Goal: Task Accomplishment & Management: Manage account settings

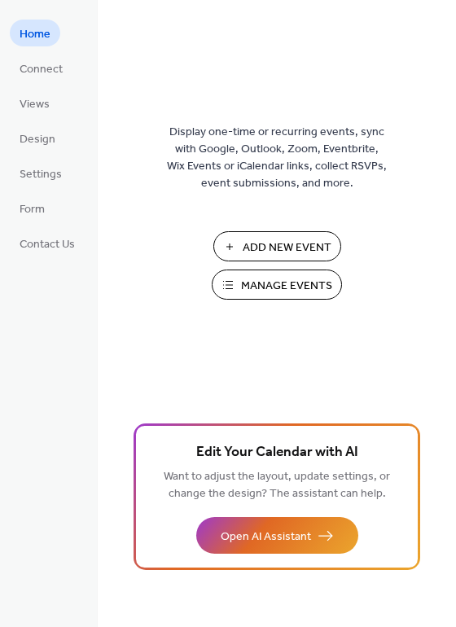
click at [290, 292] on span "Manage Events" at bounding box center [286, 286] width 91 height 17
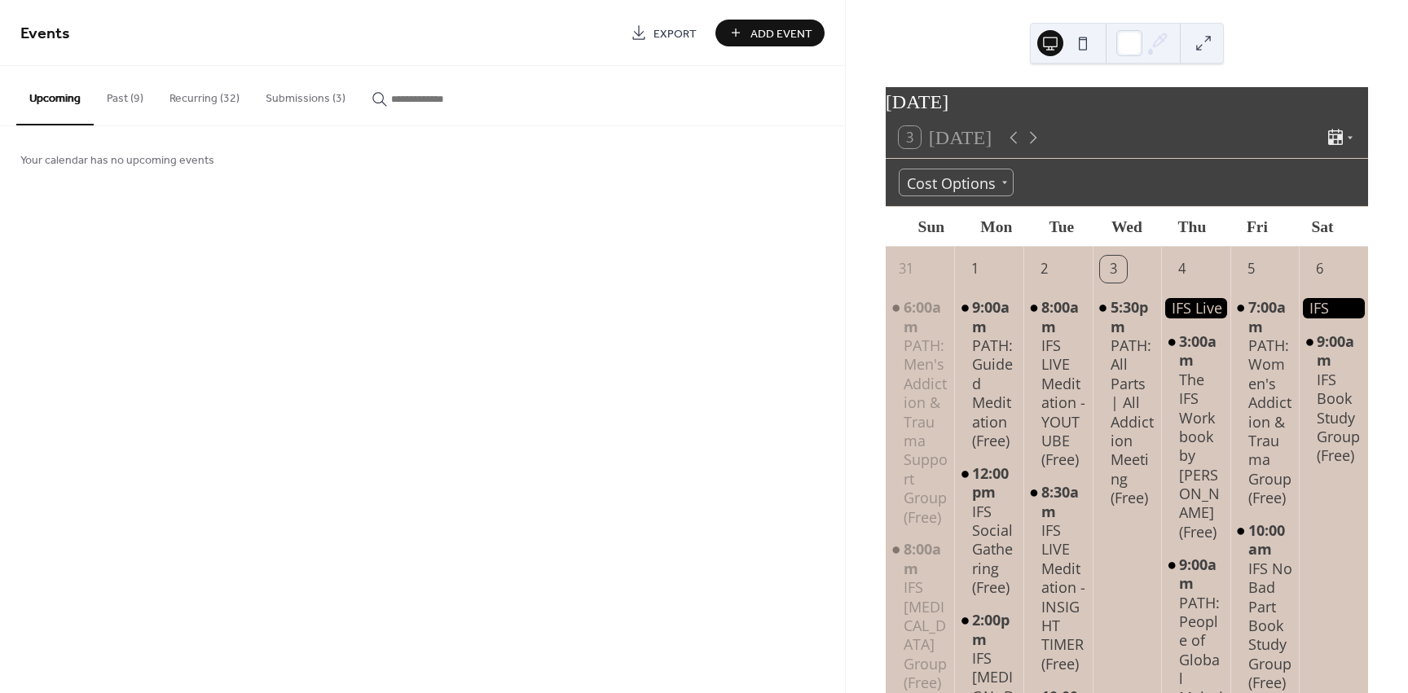
click at [284, 92] on button "Submissions (3)" at bounding box center [306, 95] width 106 height 58
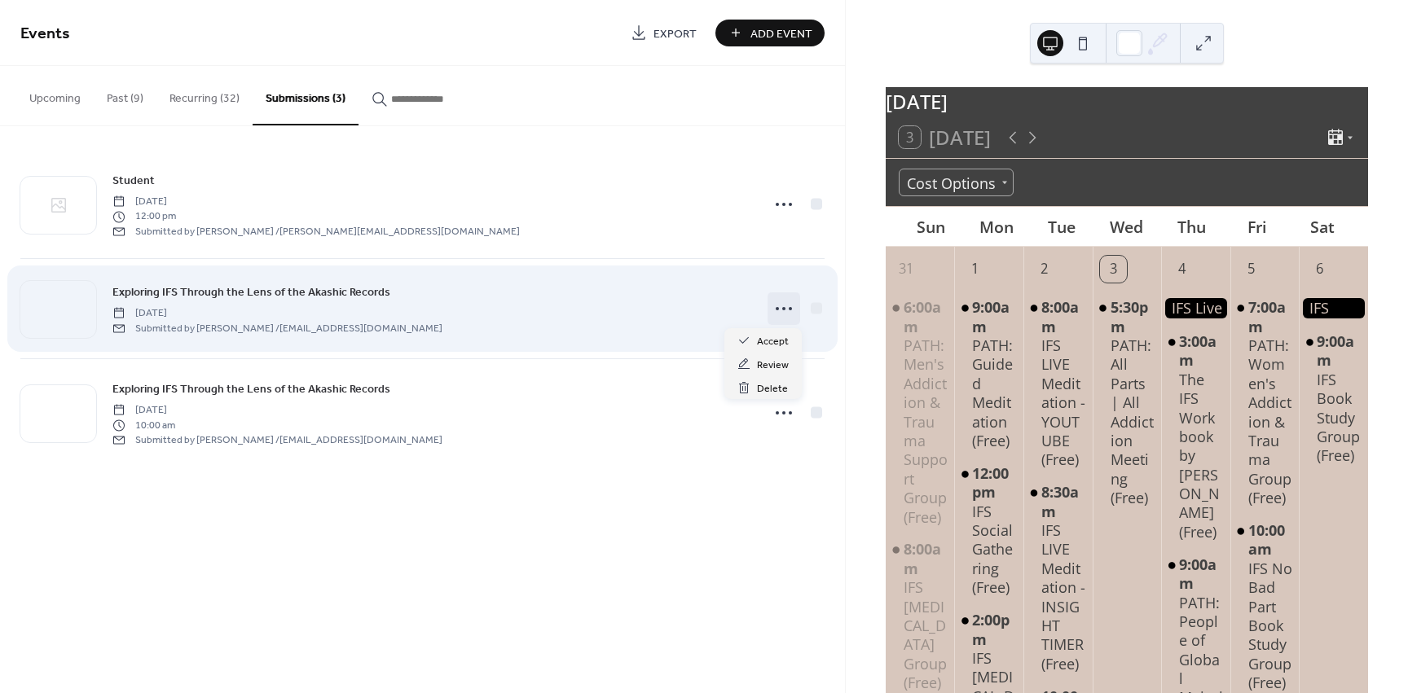
click at [777, 307] on circle at bounding box center [777, 308] width 3 height 3
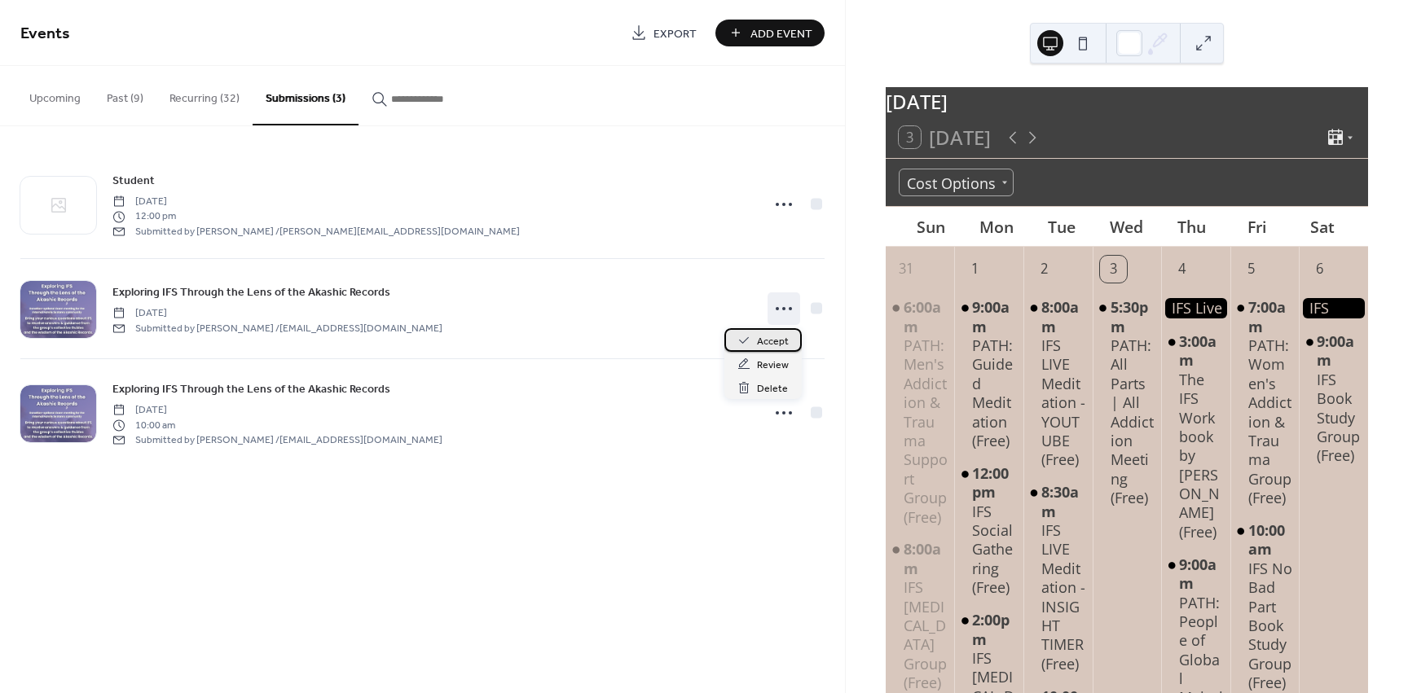
click at [771, 343] on span "Accept" at bounding box center [773, 341] width 32 height 17
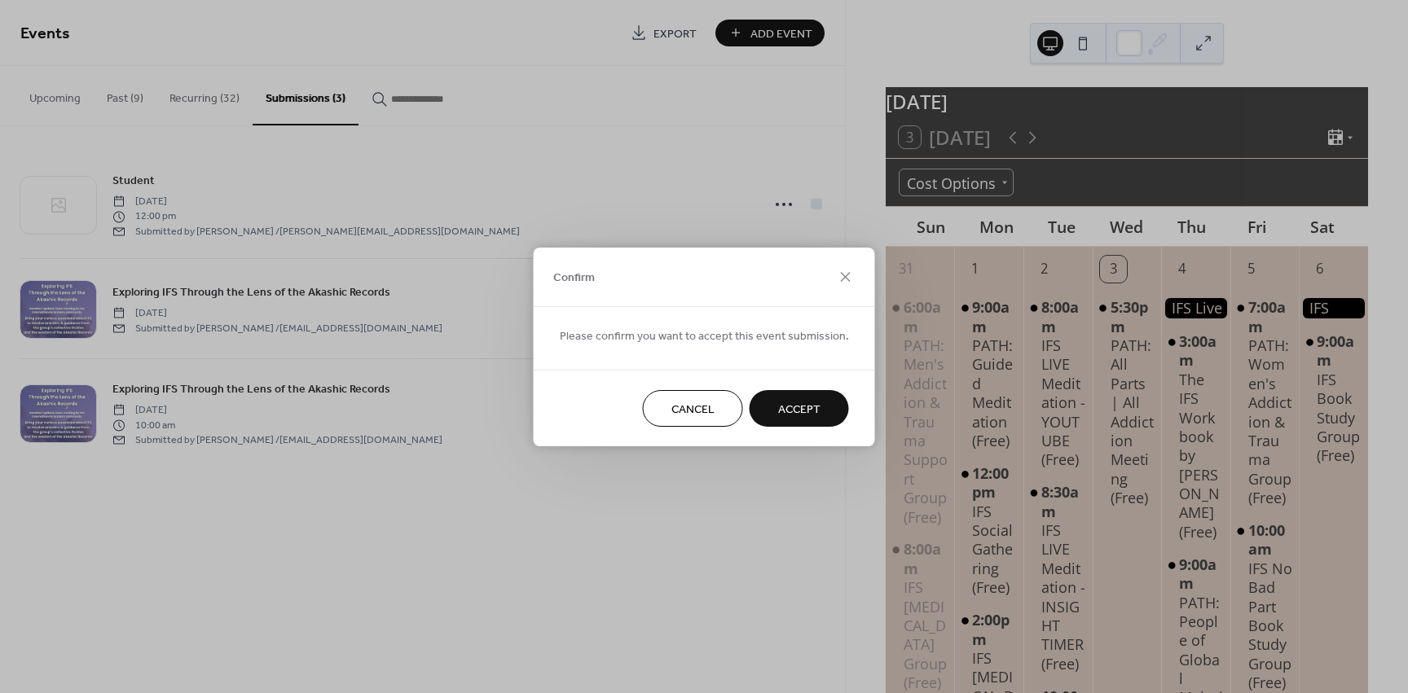
click at [778, 402] on span "Accept" at bounding box center [799, 409] width 42 height 17
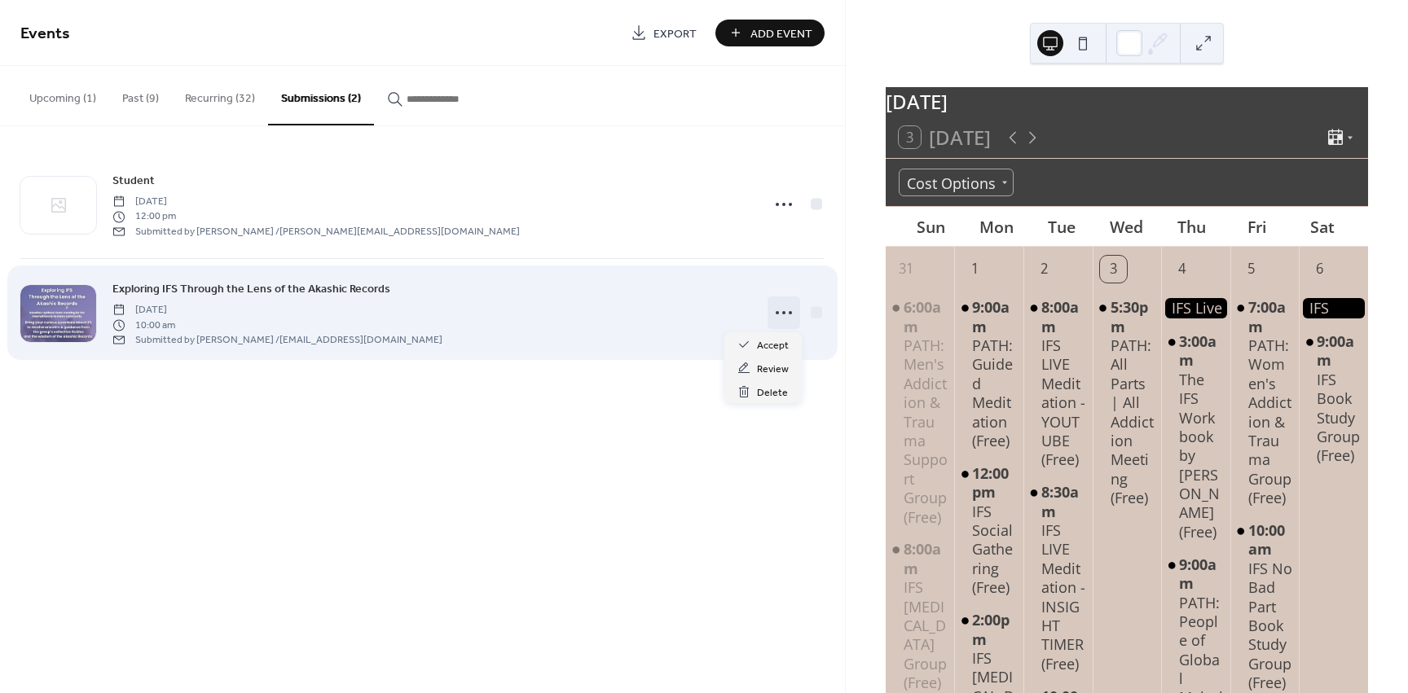
click at [784, 314] on circle at bounding box center [783, 312] width 3 height 3
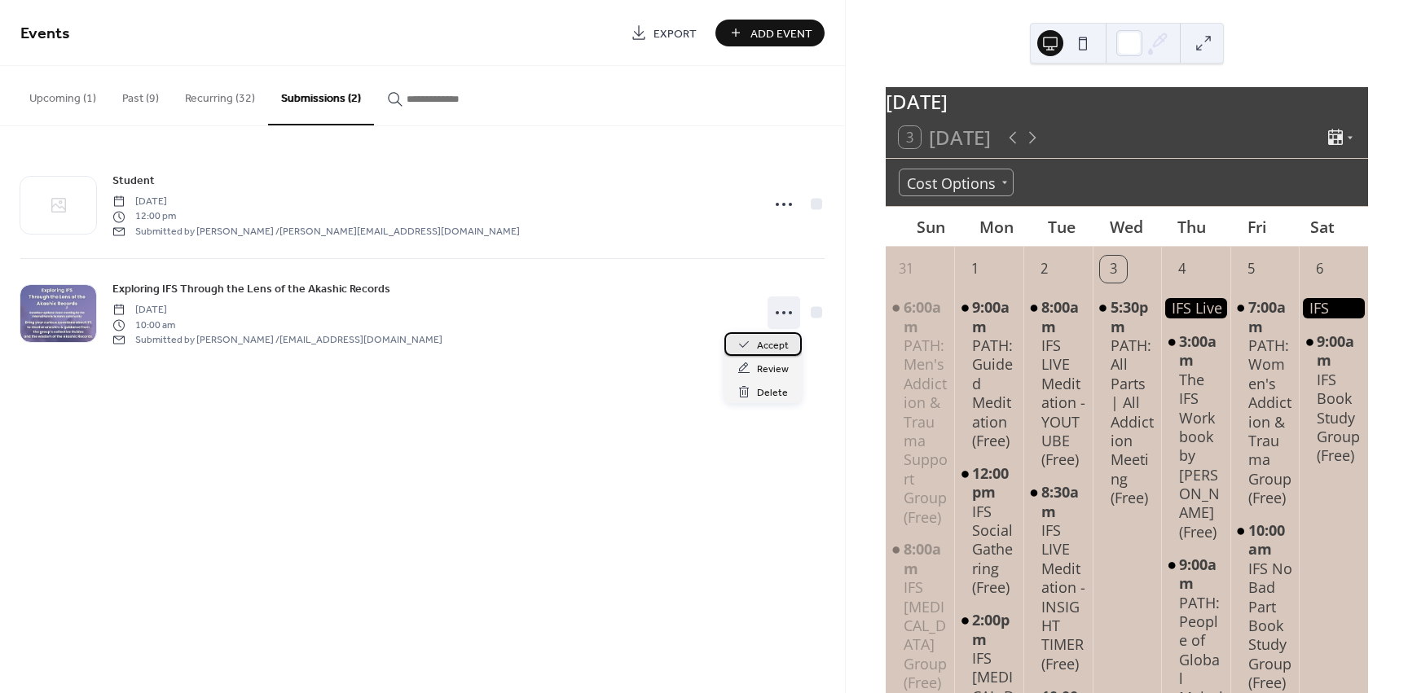
click at [775, 350] on span "Accept" at bounding box center [773, 345] width 32 height 17
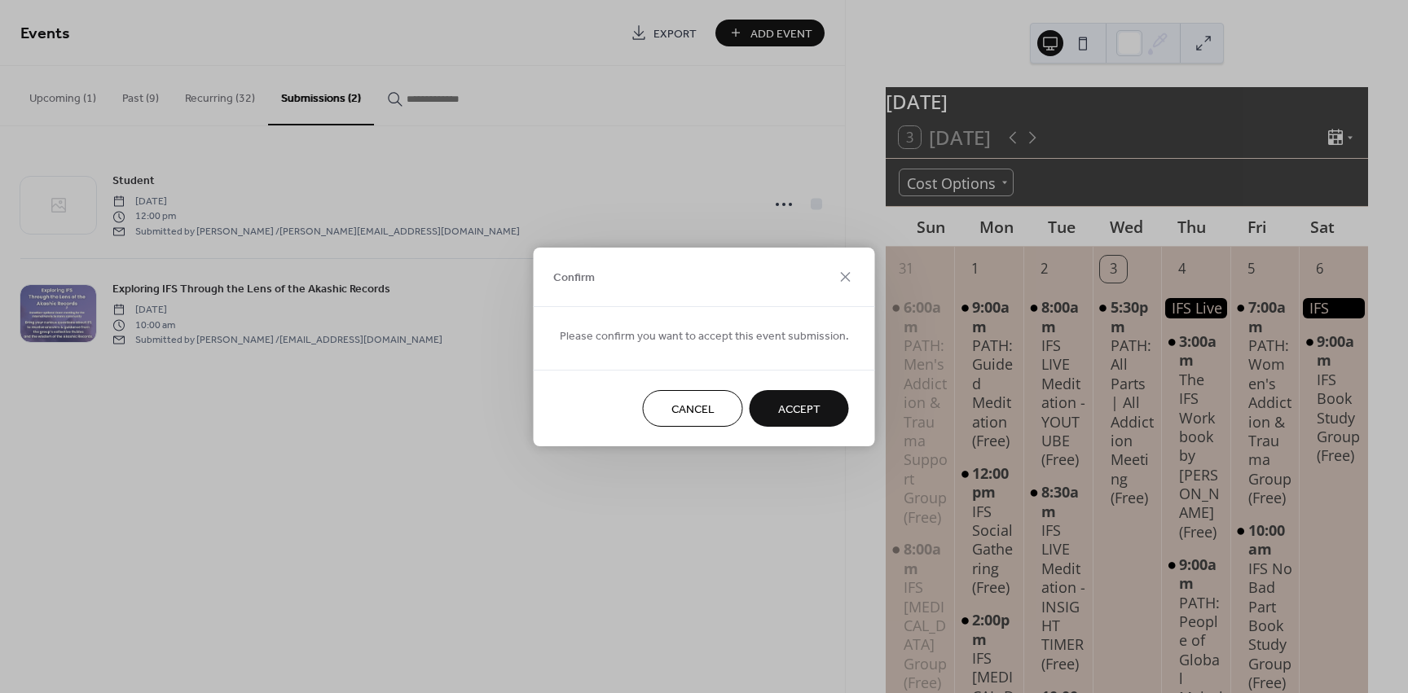
click at [811, 403] on span "Accept" at bounding box center [799, 409] width 42 height 17
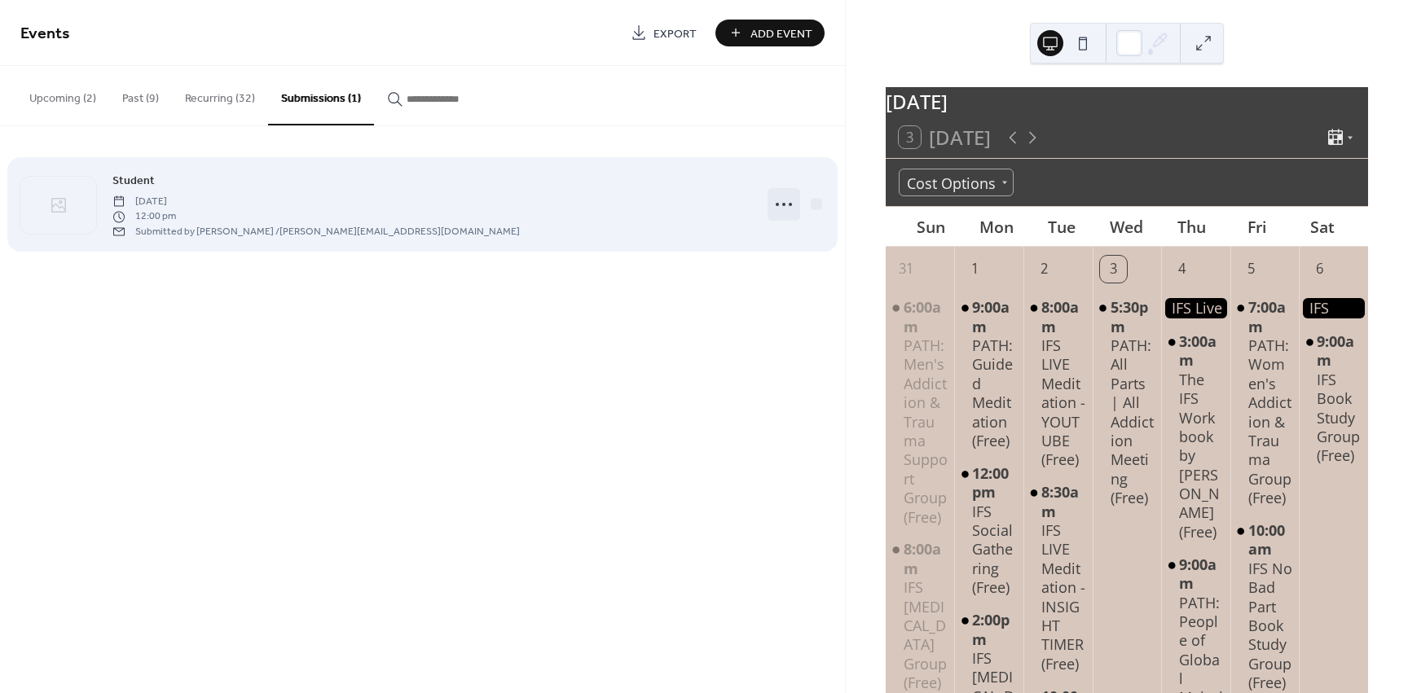
click at [785, 205] on icon at bounding box center [784, 204] width 26 height 26
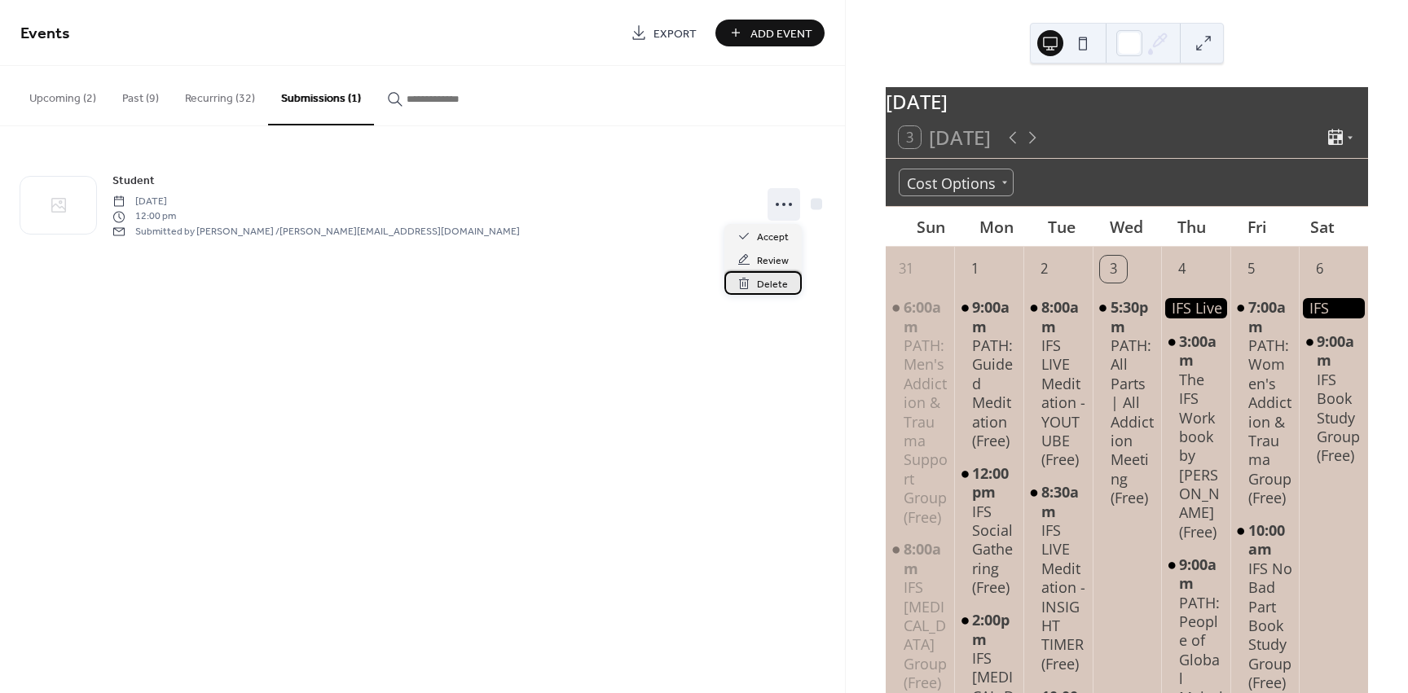
click at [767, 279] on span "Delete" at bounding box center [772, 284] width 31 height 17
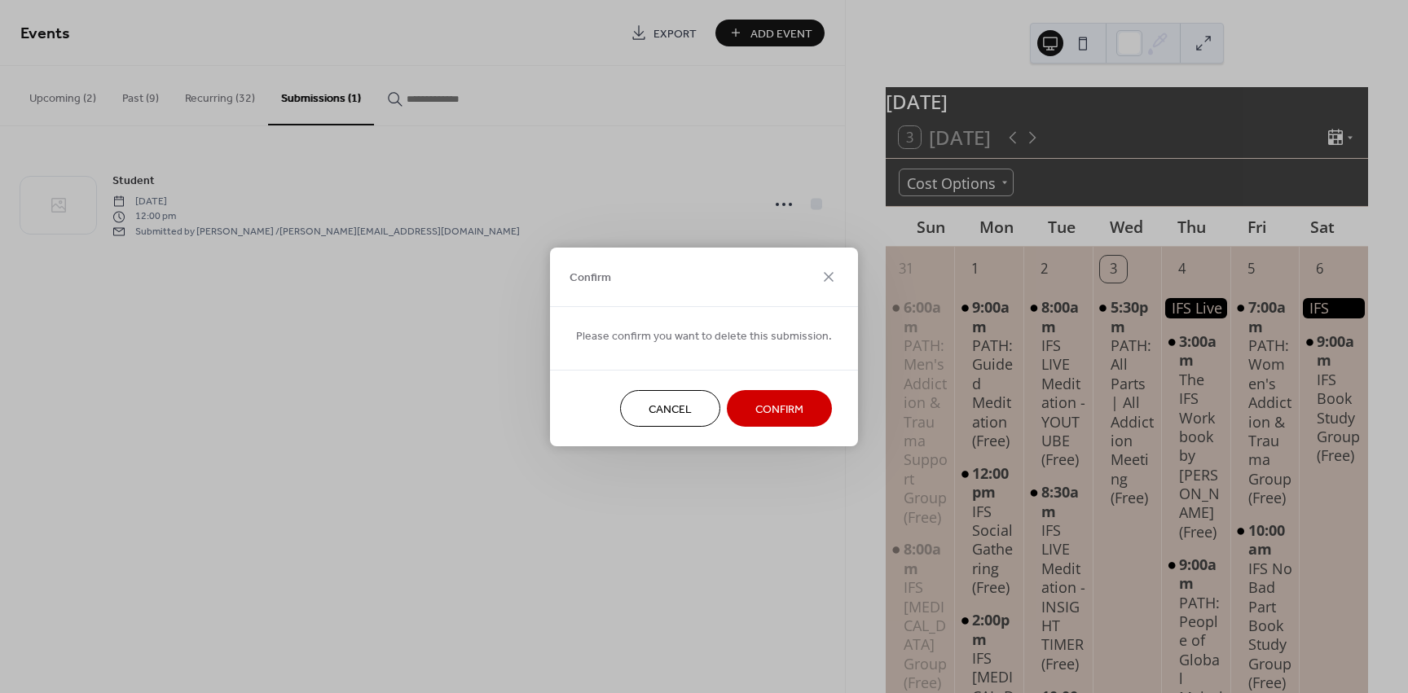
click at [772, 411] on span "Confirm" at bounding box center [779, 409] width 48 height 17
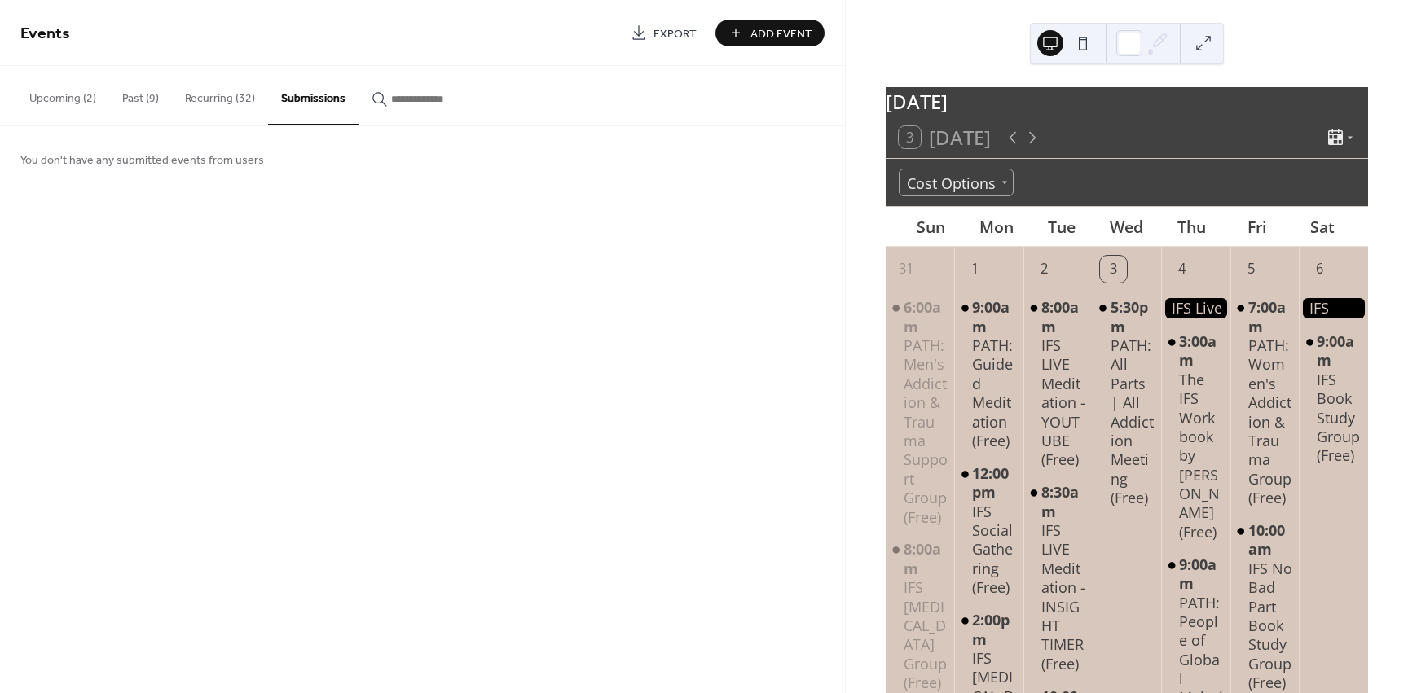
click at [64, 94] on button "Upcoming (2)" at bounding box center [62, 95] width 93 height 58
